Goal: Find specific page/section: Find specific page/section

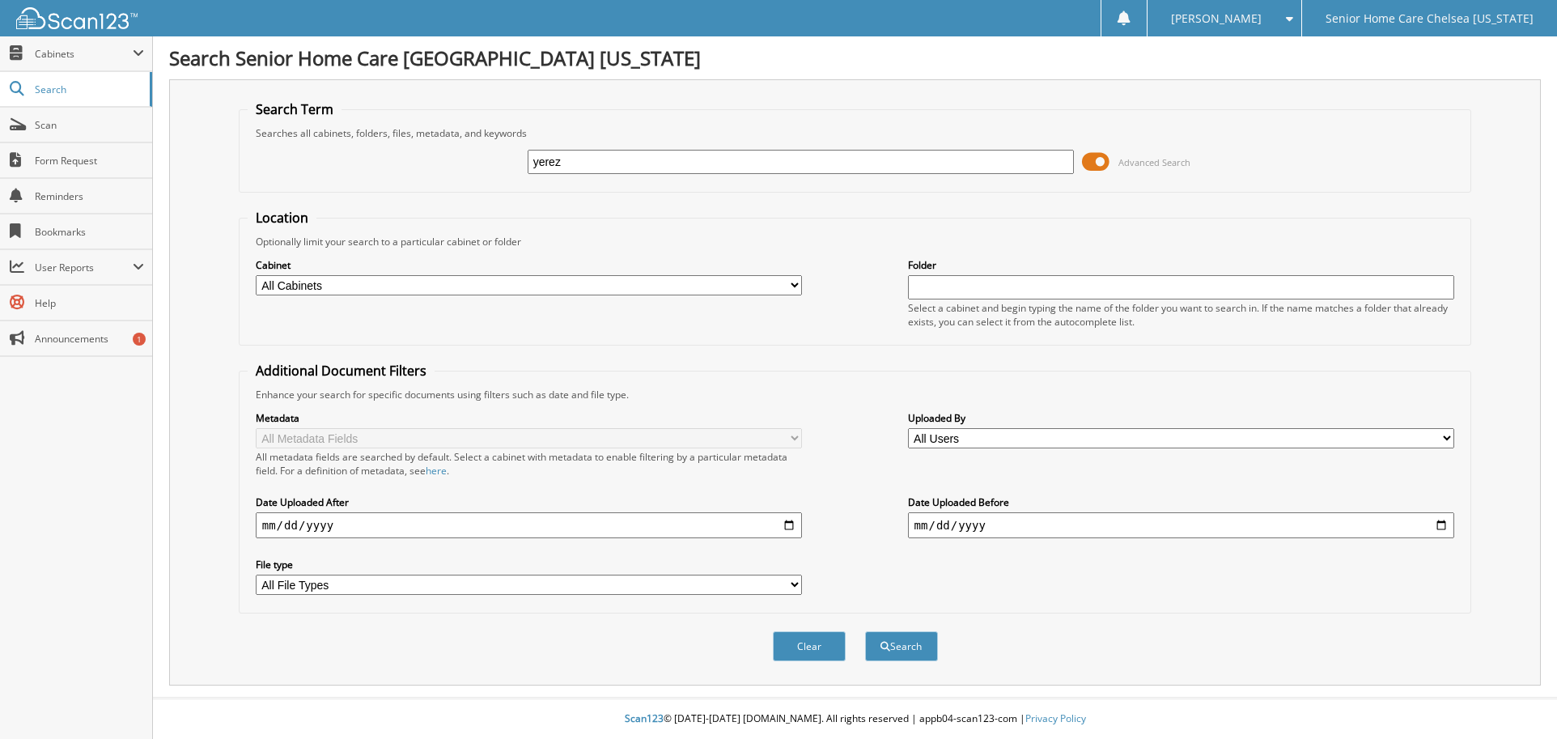
click at [588, 158] on input "yerez" at bounding box center [801, 162] width 547 height 24
type input "yessika"
click at [1090, 163] on span at bounding box center [1096, 162] width 28 height 24
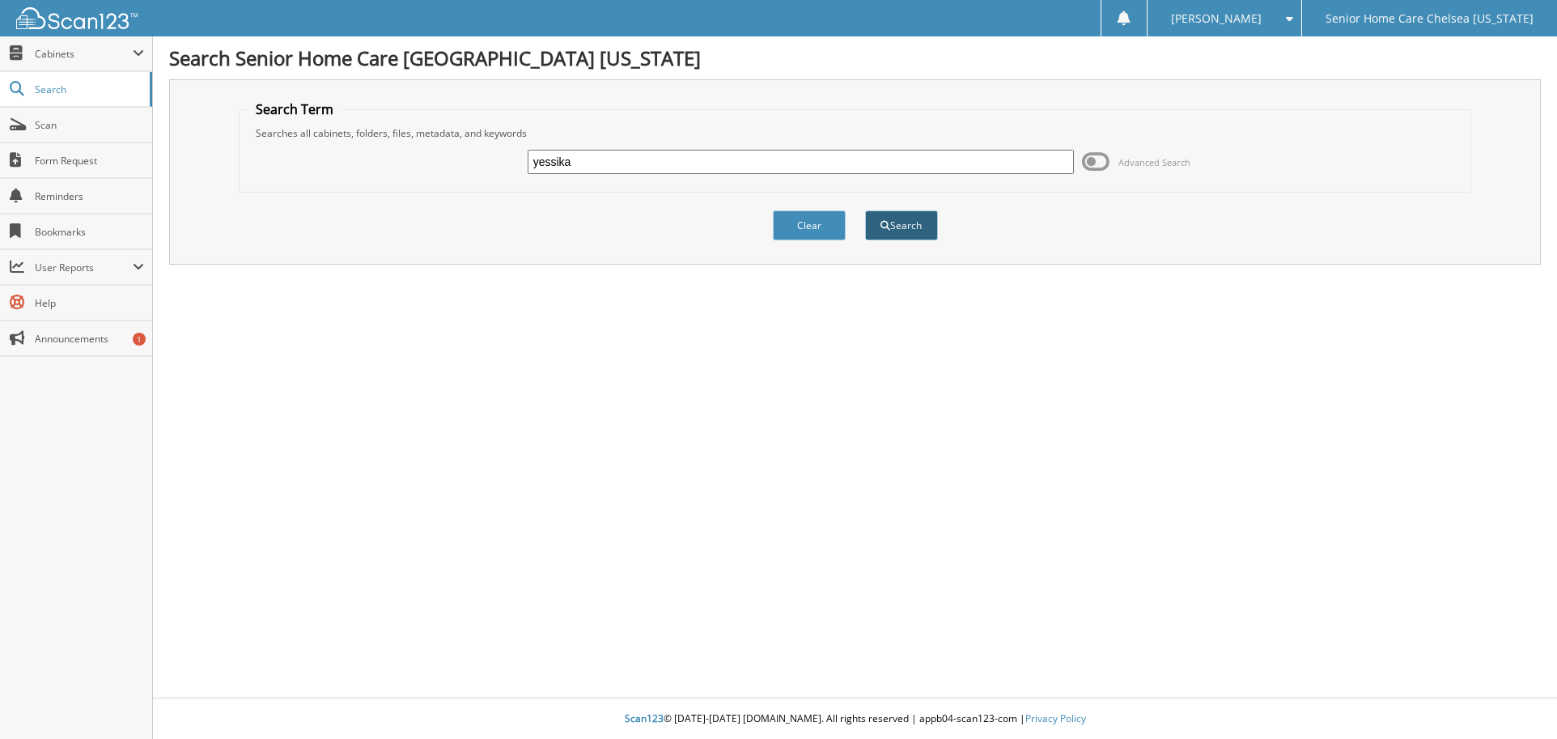
click at [902, 219] on button "Search" at bounding box center [901, 225] width 73 height 30
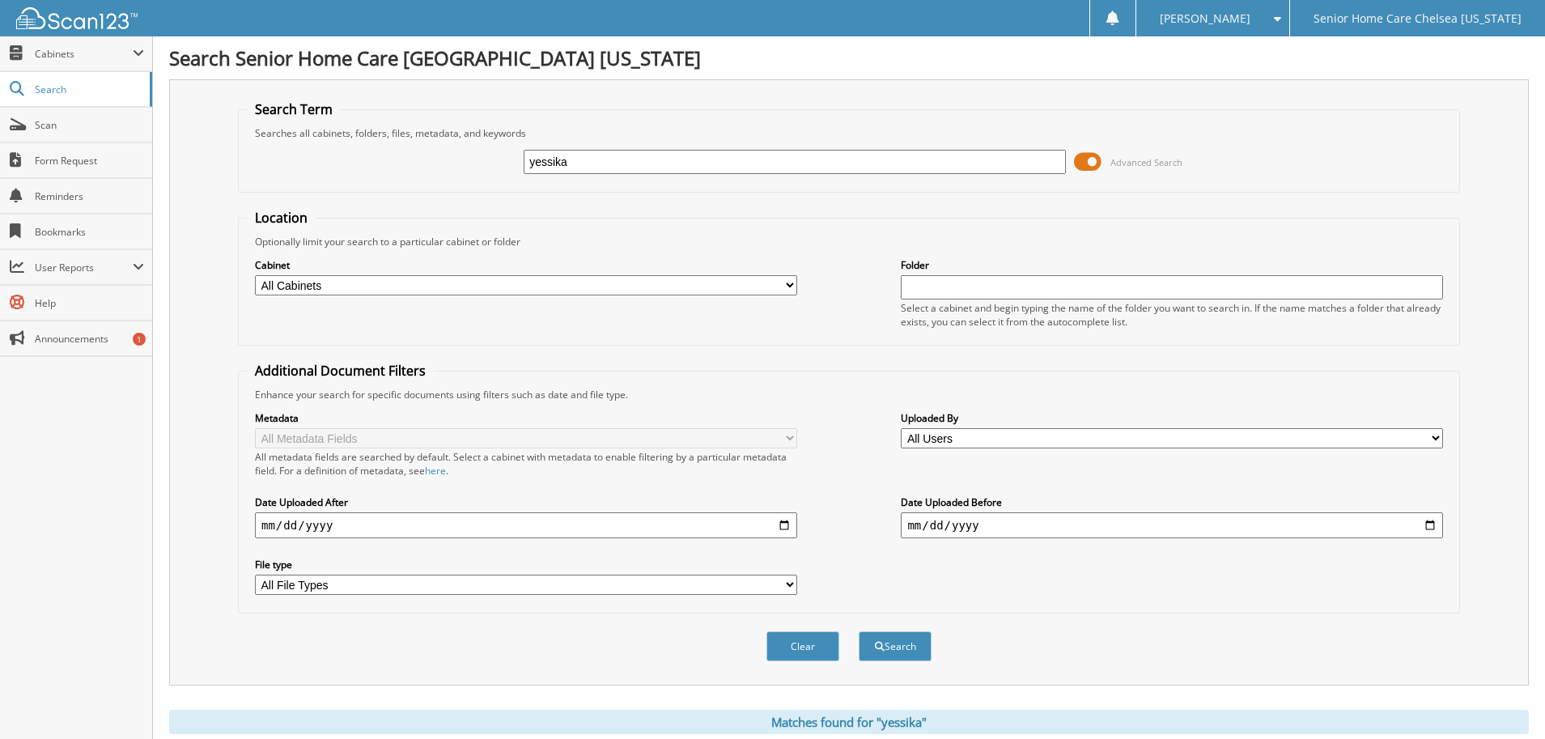
click at [1093, 160] on span at bounding box center [1088, 162] width 28 height 24
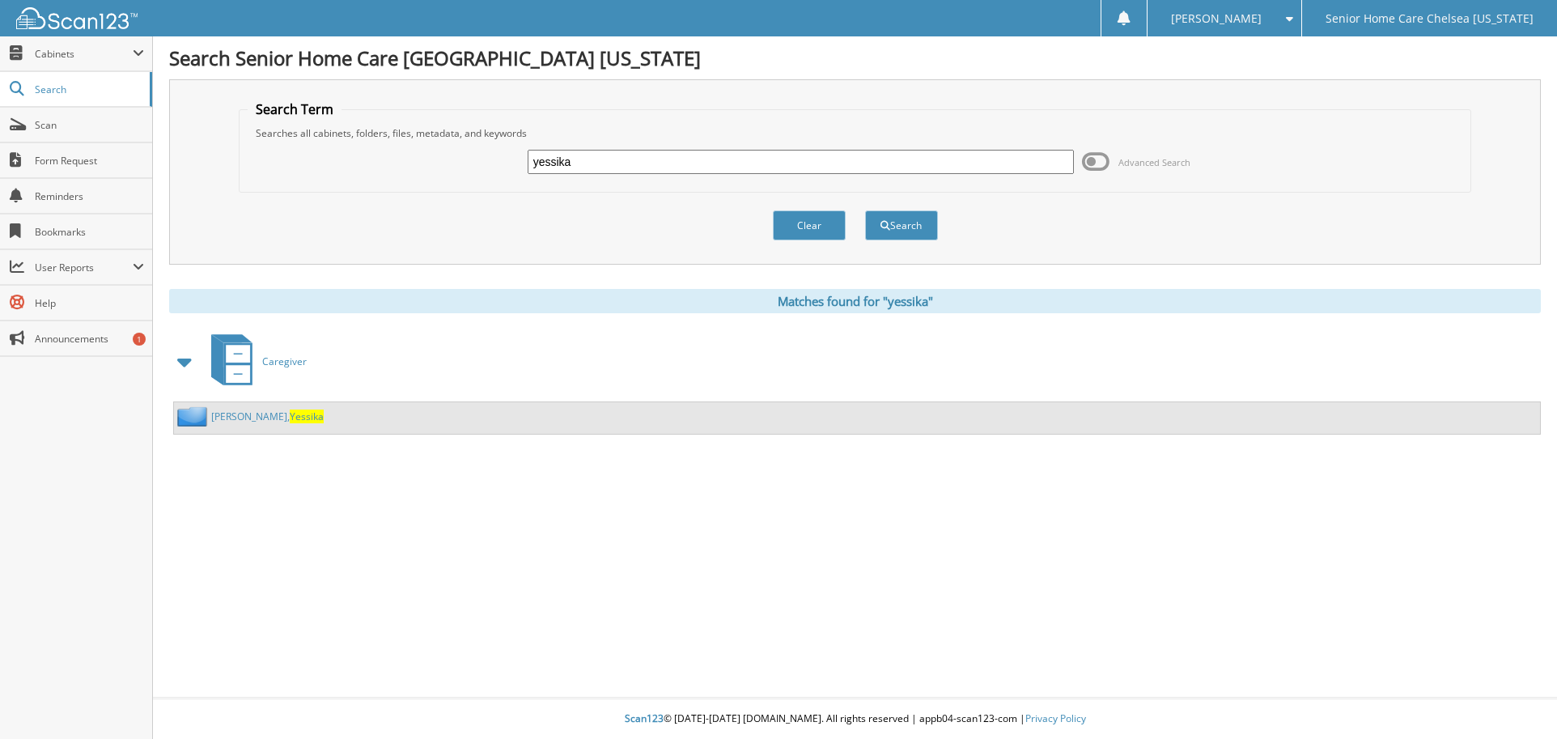
click at [242, 420] on link "Perez Amparo, Yessika" at bounding box center [267, 417] width 113 height 14
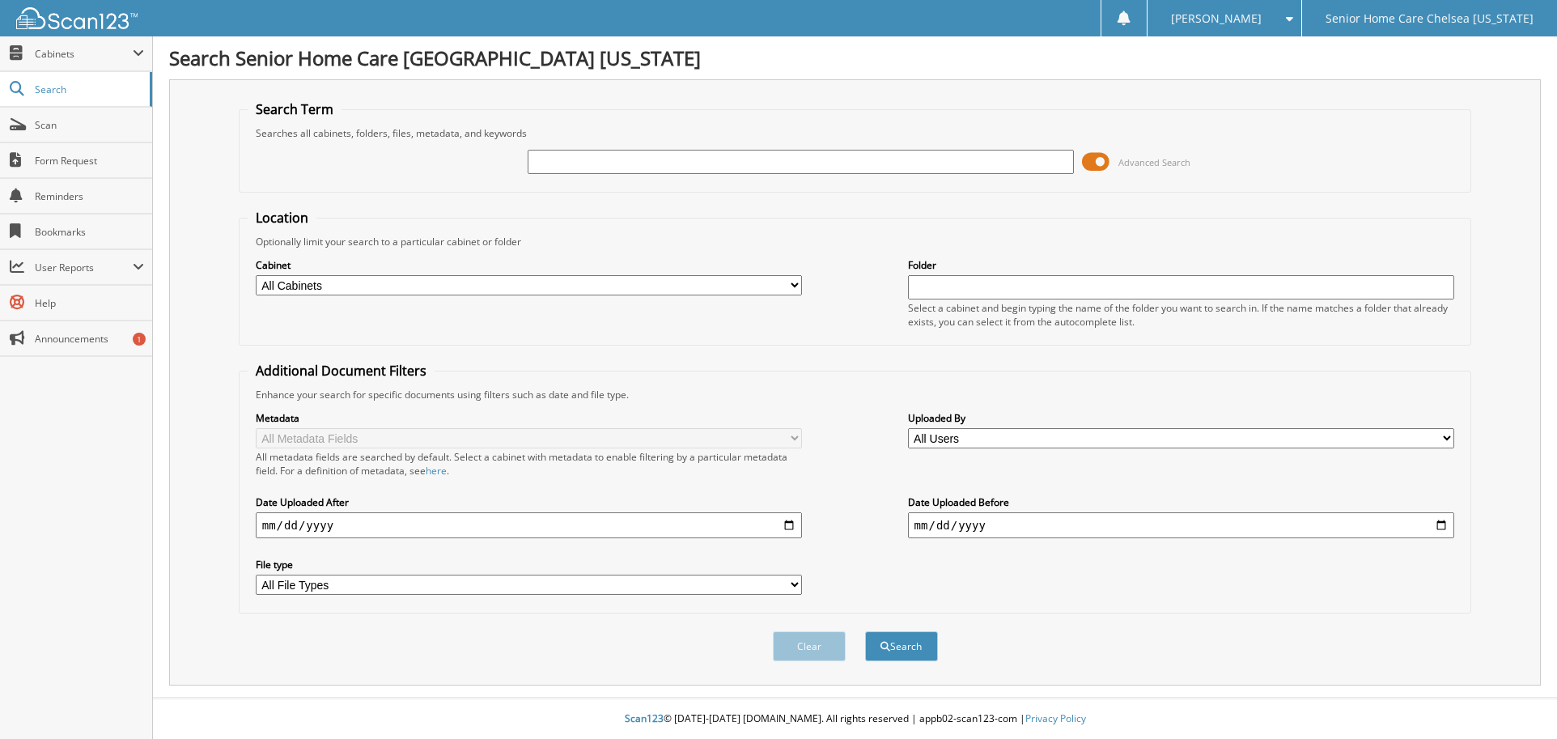
click at [674, 164] on input "text" at bounding box center [801, 162] width 547 height 24
type input "[PERSON_NAME]"
click at [1097, 160] on span at bounding box center [1096, 162] width 28 height 24
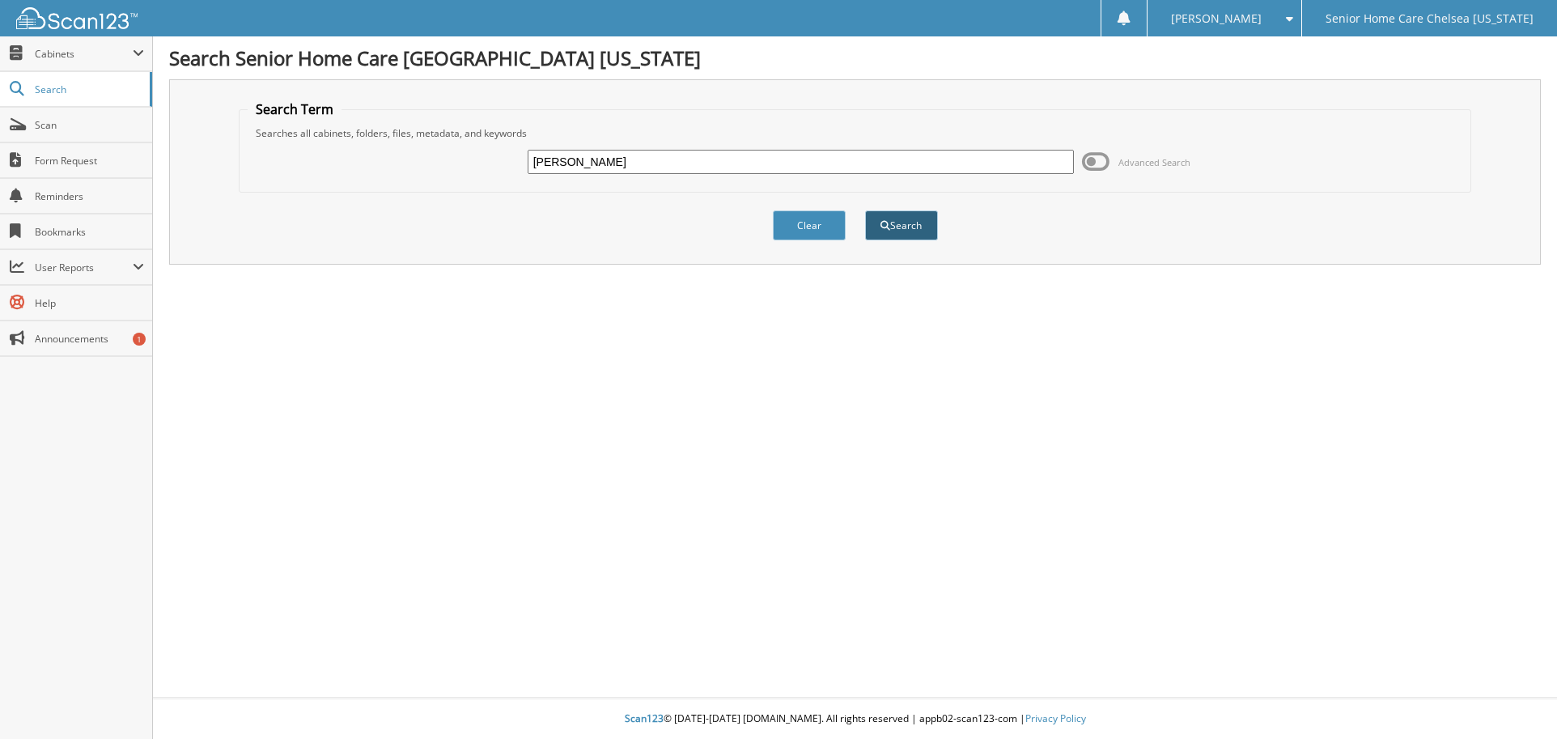
click at [895, 219] on button "Search" at bounding box center [901, 225] width 73 height 30
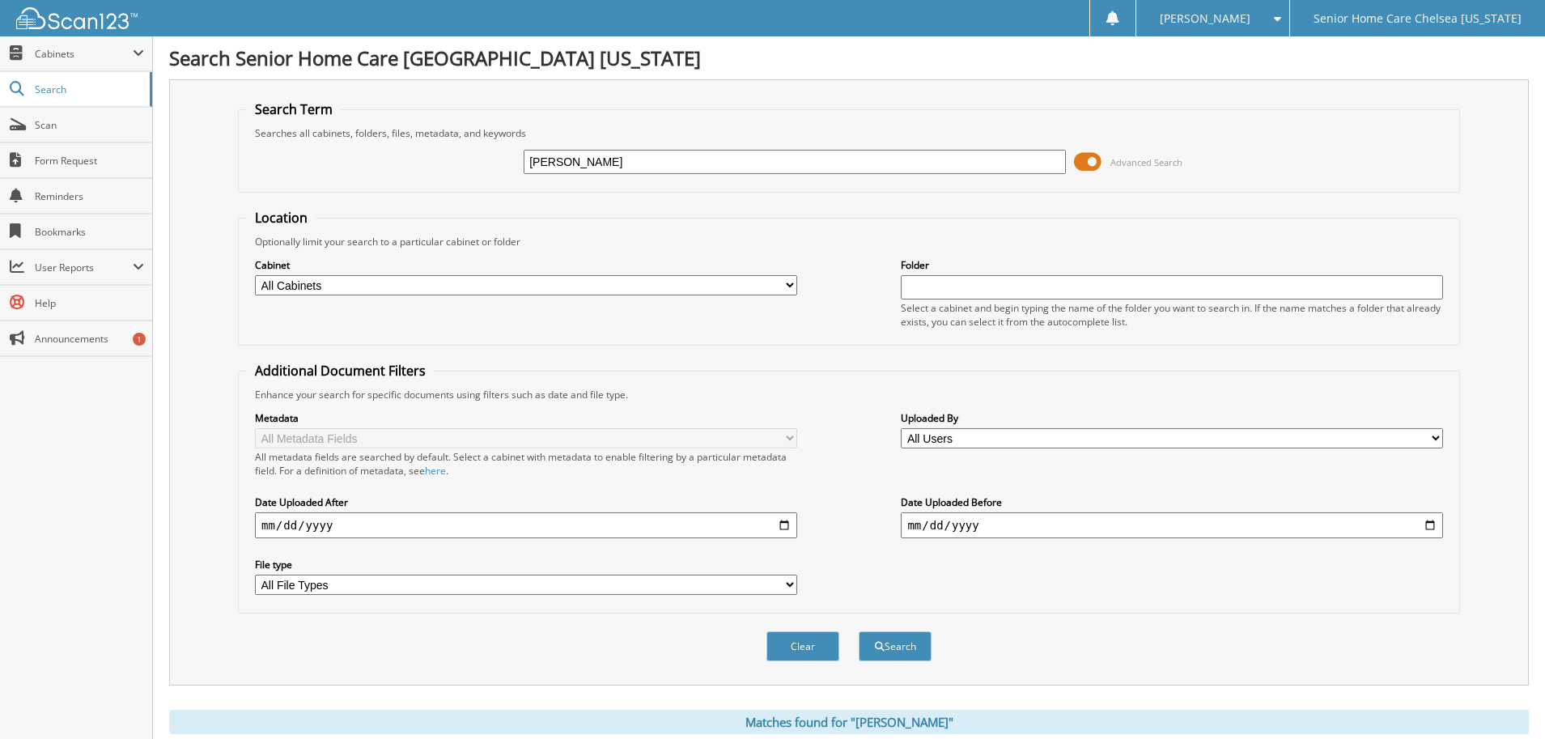
click at [1097, 155] on span at bounding box center [1088, 162] width 28 height 24
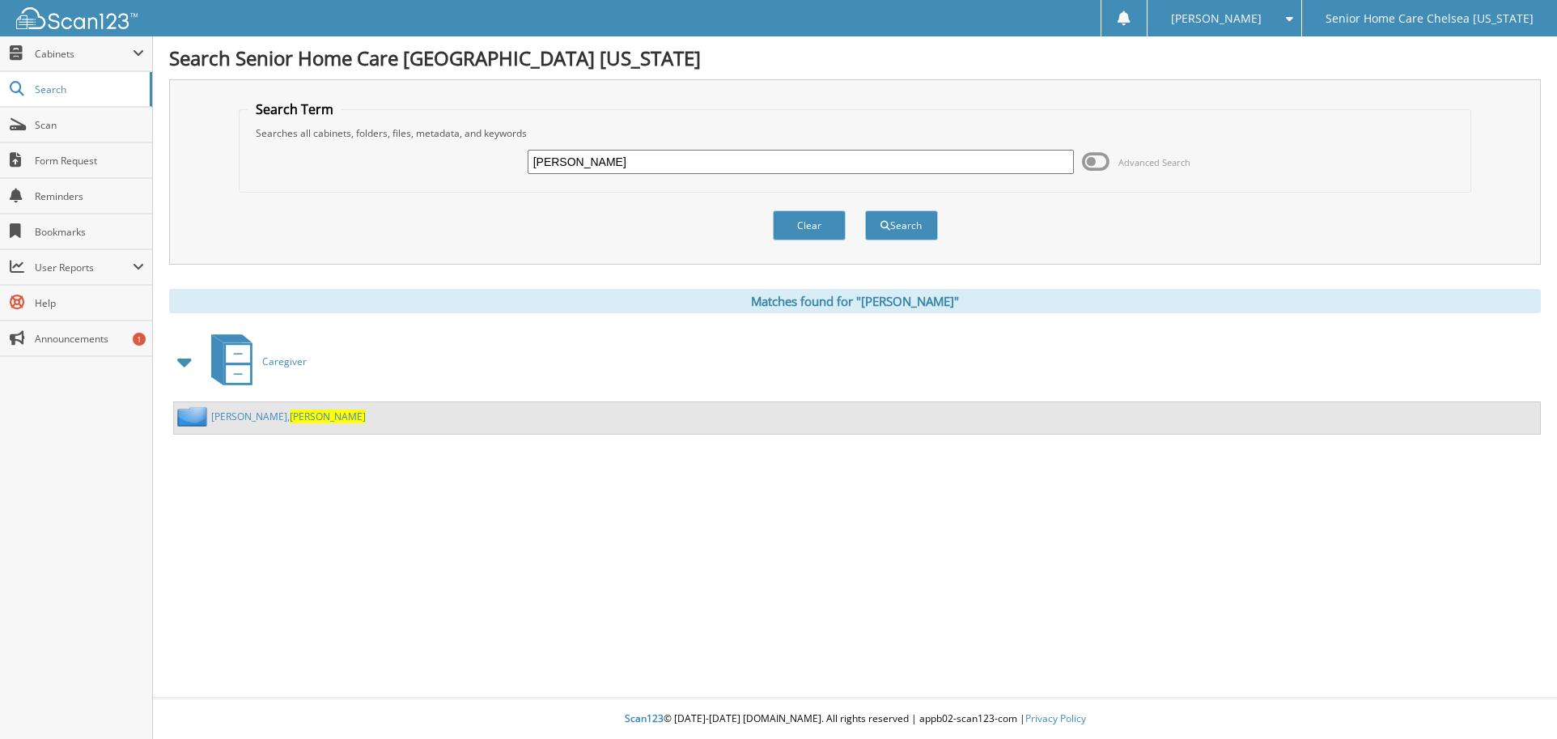
click at [230, 414] on link "Miranda, Daniela" at bounding box center [288, 417] width 155 height 14
